Goal: Navigation & Orientation: Find specific page/section

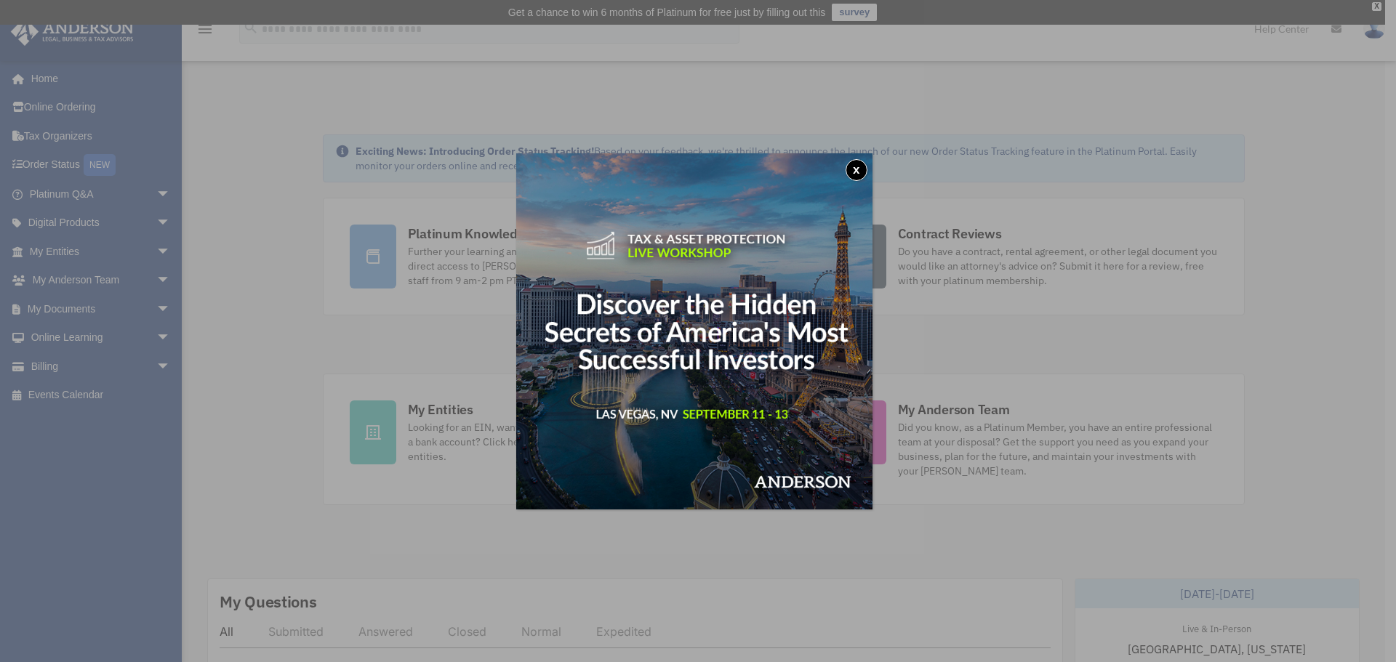
click at [859, 164] on button "x" at bounding box center [857, 170] width 22 height 22
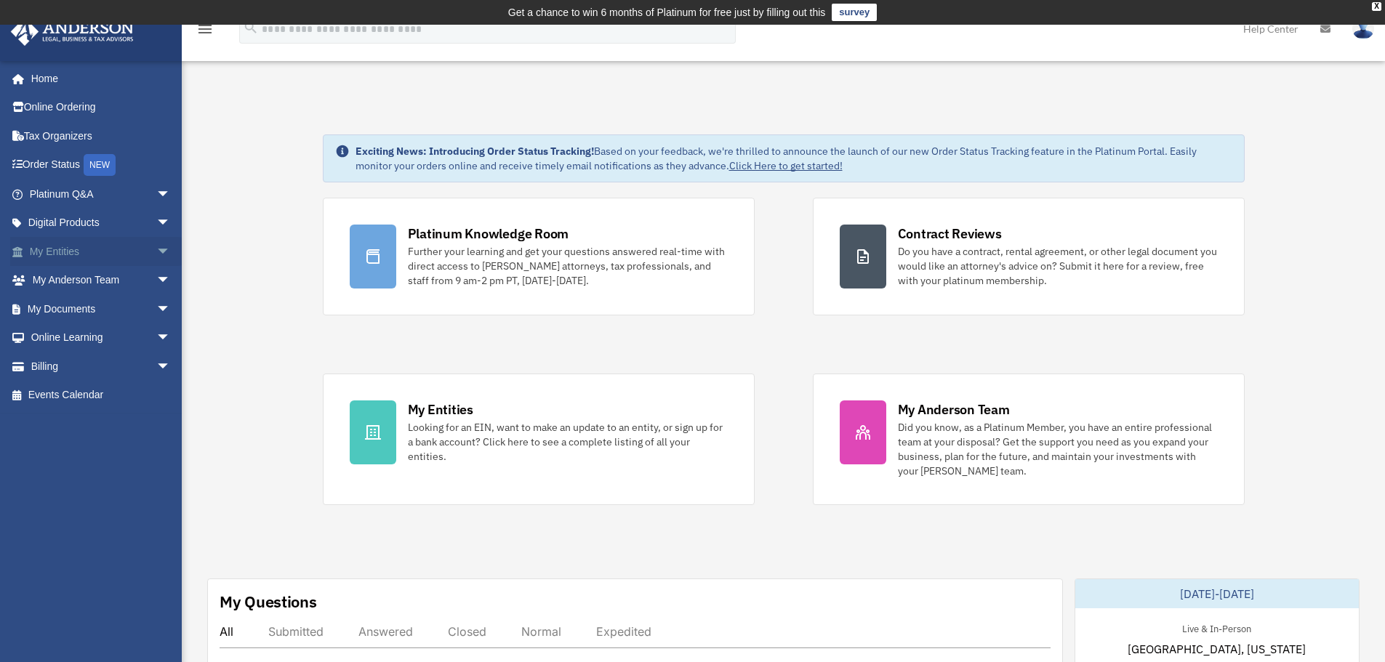
click at [156, 247] on span "arrow_drop_down" at bounding box center [170, 252] width 29 height 30
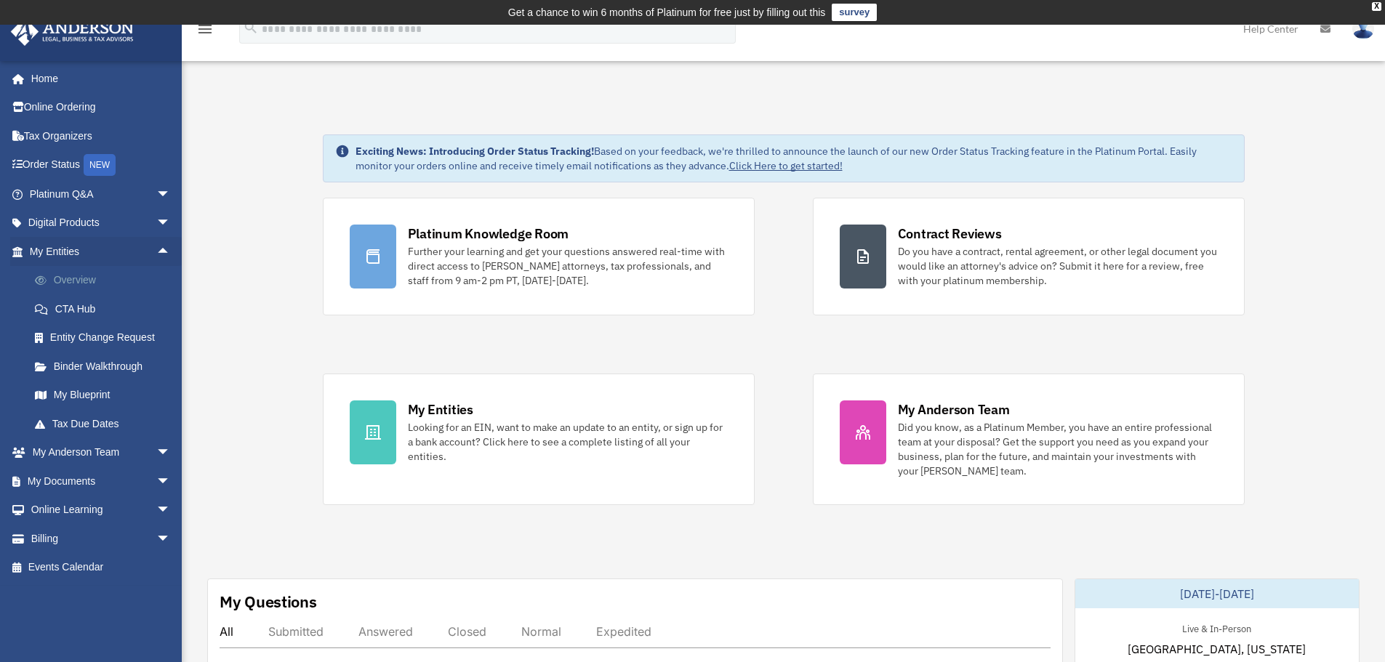
click at [86, 278] on link "Overview" at bounding box center [106, 280] width 172 height 29
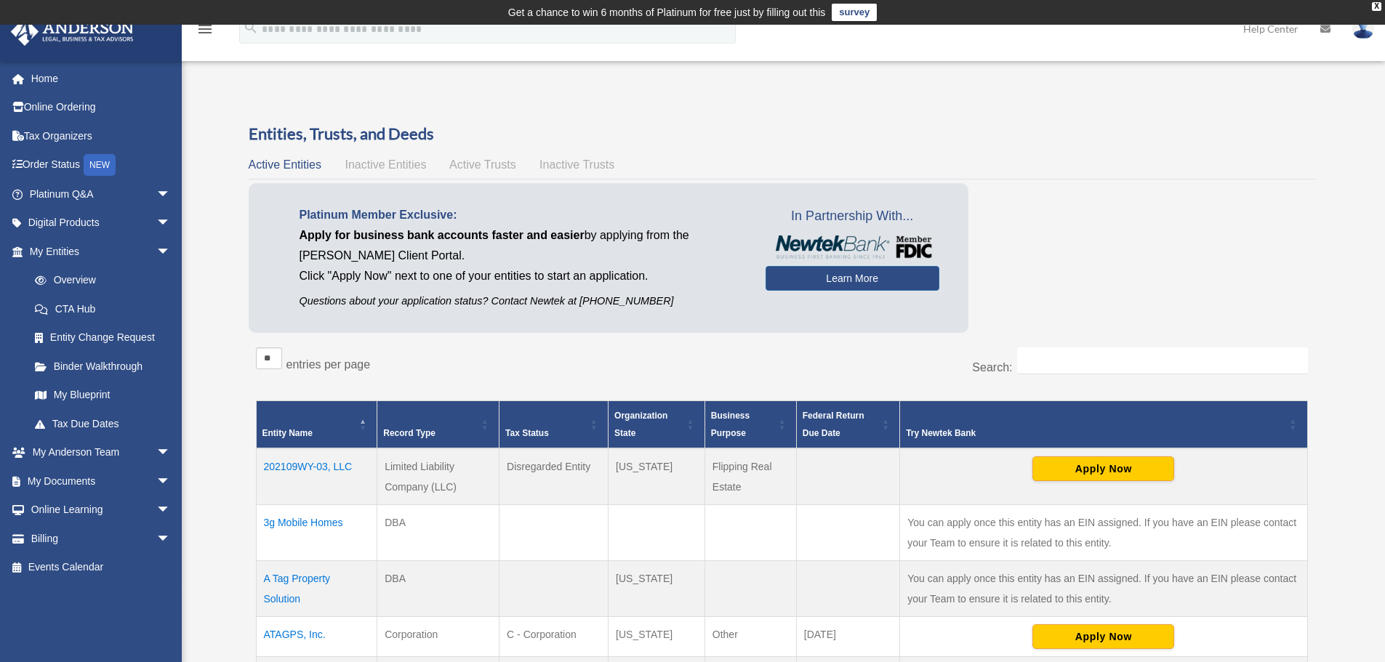
scroll to position [364, 0]
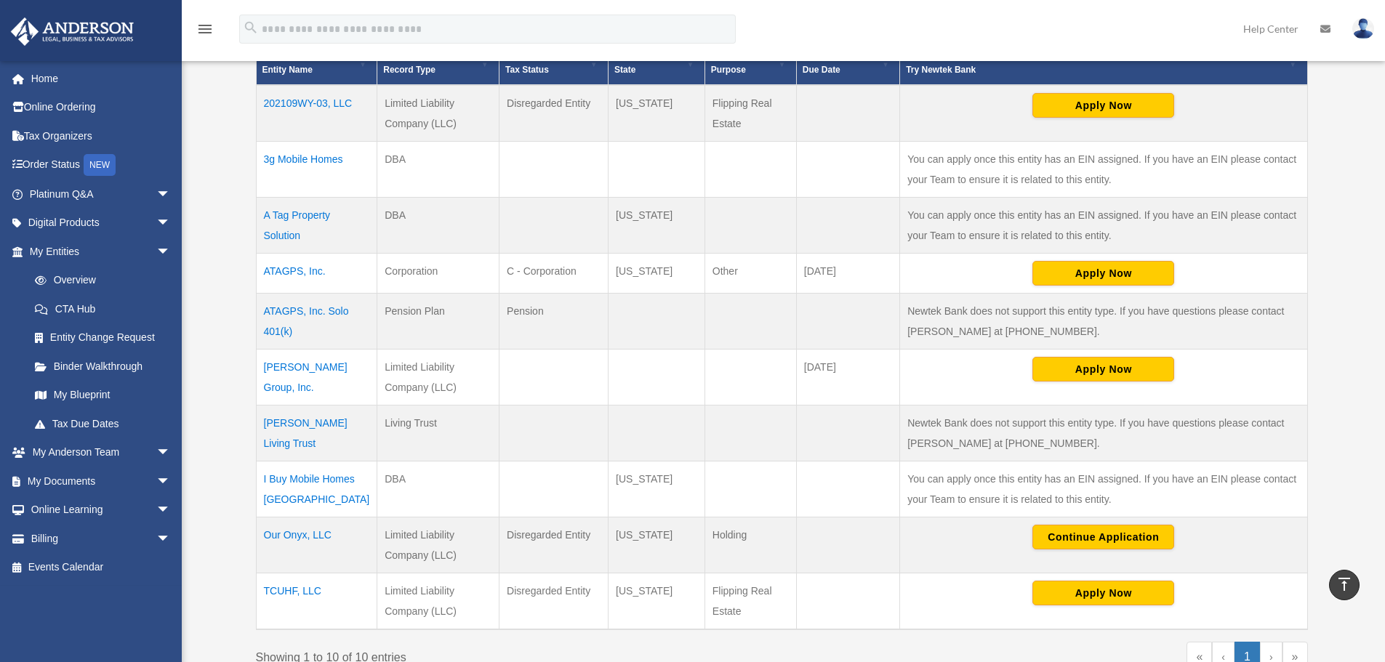
click at [286, 273] on td "ATAGPS, Inc." at bounding box center [316, 274] width 121 height 40
